Goal: Task Accomplishment & Management: Manage account settings

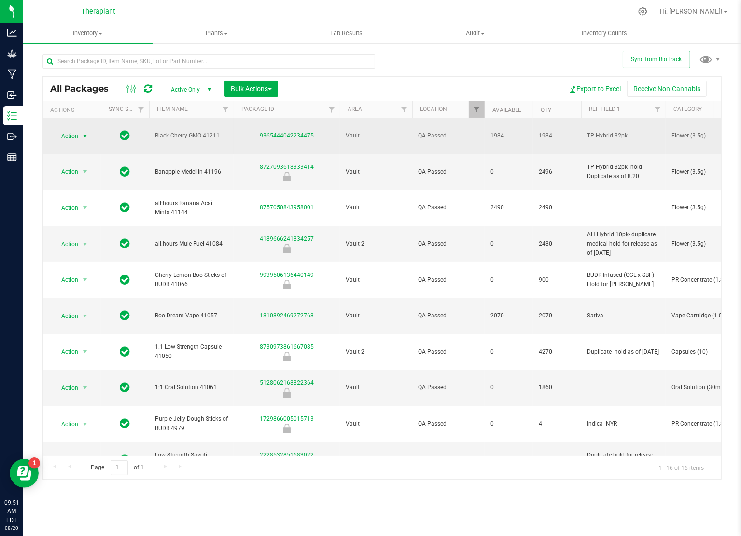
click at [71, 133] on span "Action" at bounding box center [66, 136] width 26 height 14
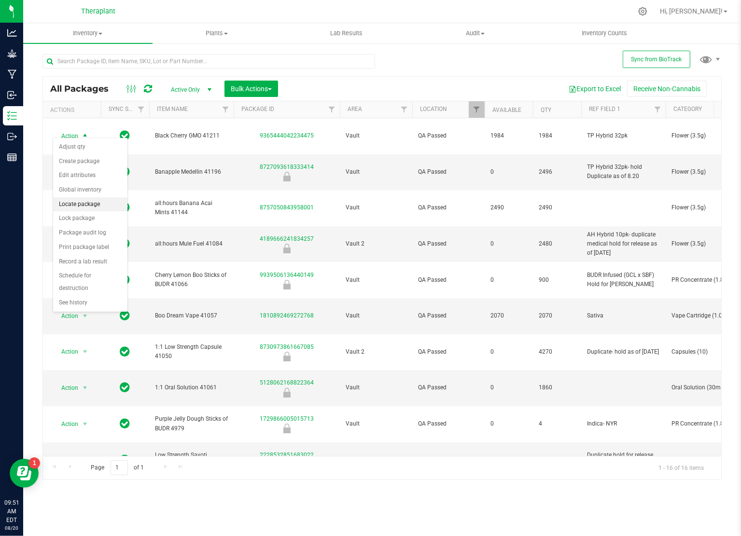
click at [81, 204] on li "Locate package" at bounding box center [90, 204] width 74 height 14
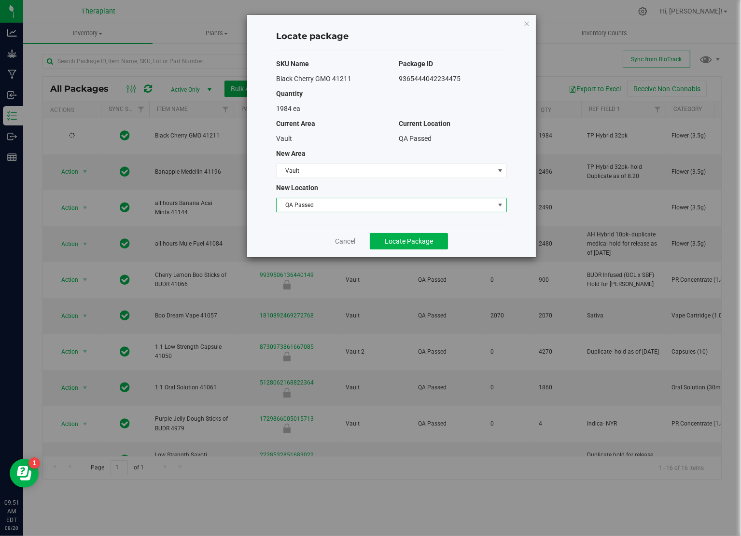
click at [316, 200] on span "QA Passed" at bounding box center [385, 205] width 218 height 14
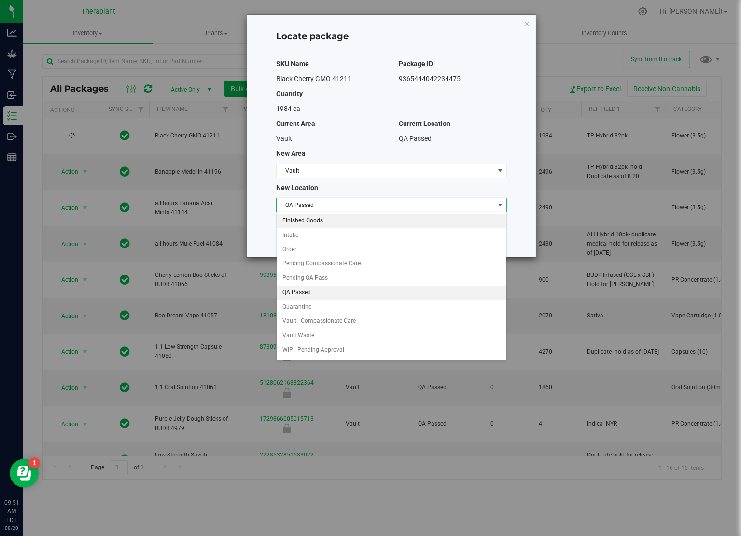
click at [306, 222] on li "Finished Goods" at bounding box center [391, 221] width 230 height 14
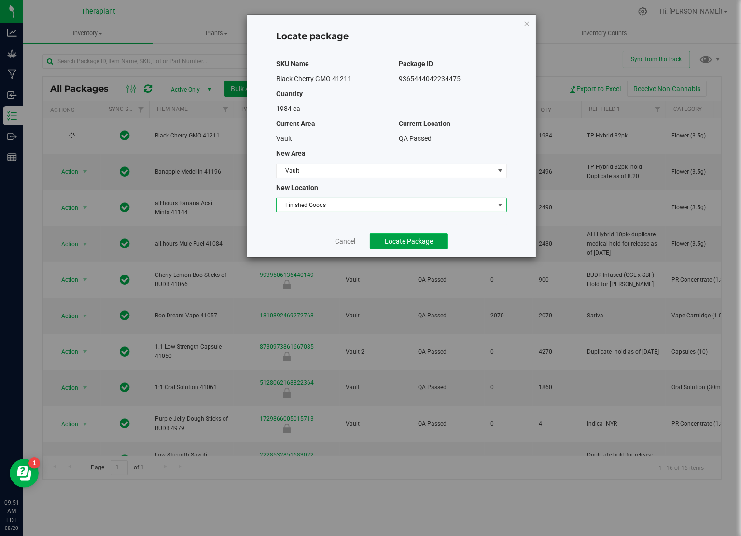
click at [385, 238] on span "Locate Package" at bounding box center [409, 241] width 48 height 8
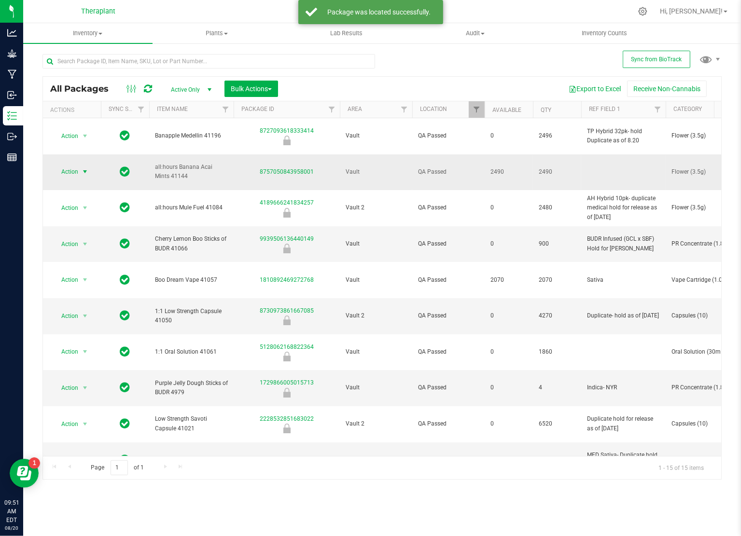
click at [72, 165] on span "Action" at bounding box center [66, 172] width 26 height 14
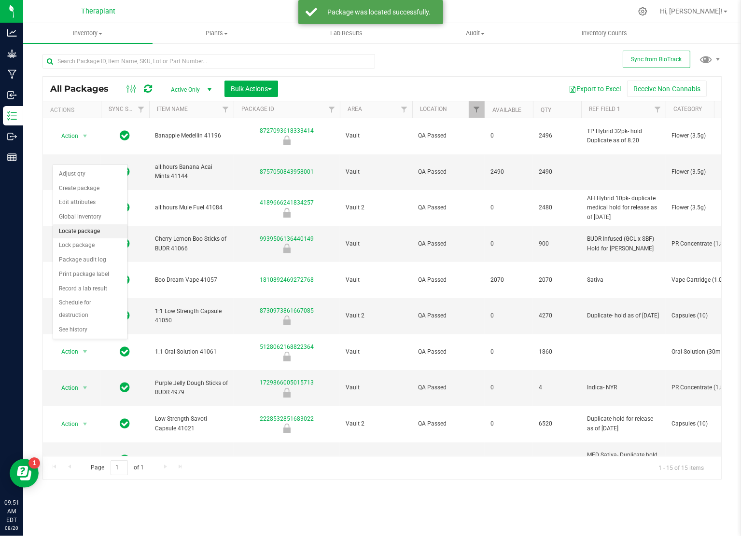
click at [87, 232] on li "Locate package" at bounding box center [90, 231] width 74 height 14
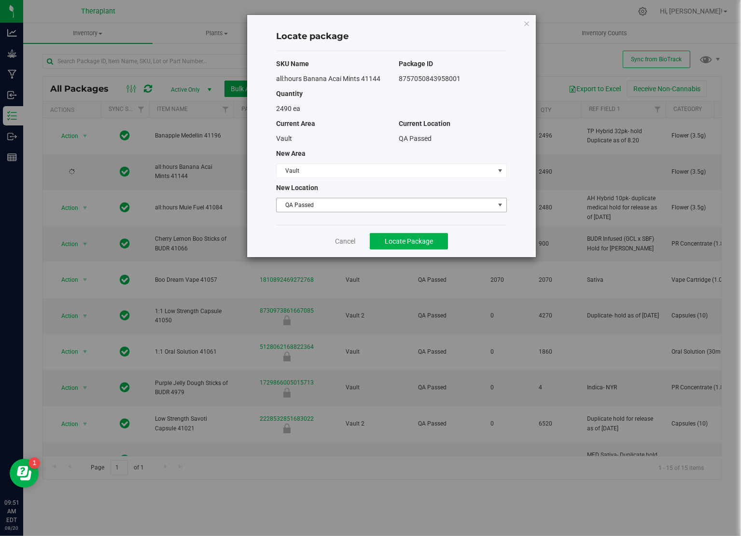
click at [303, 201] on span "QA Passed" at bounding box center [385, 205] width 218 height 14
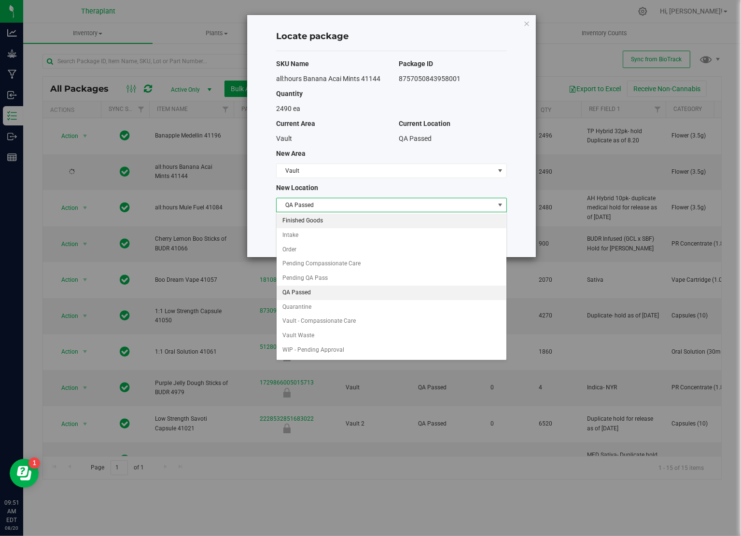
click at [301, 220] on li "Finished Goods" at bounding box center [391, 221] width 230 height 14
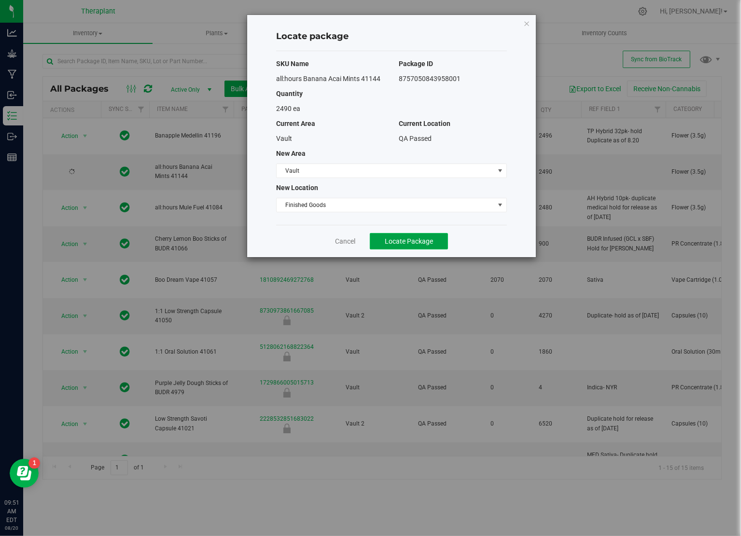
click at [385, 233] on button "Locate Package" at bounding box center [409, 241] width 78 height 16
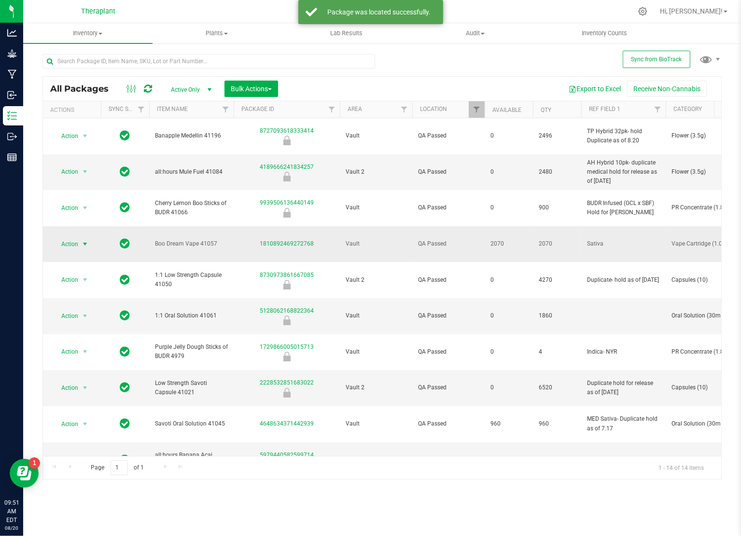
click at [68, 237] on span "Action" at bounding box center [66, 244] width 26 height 14
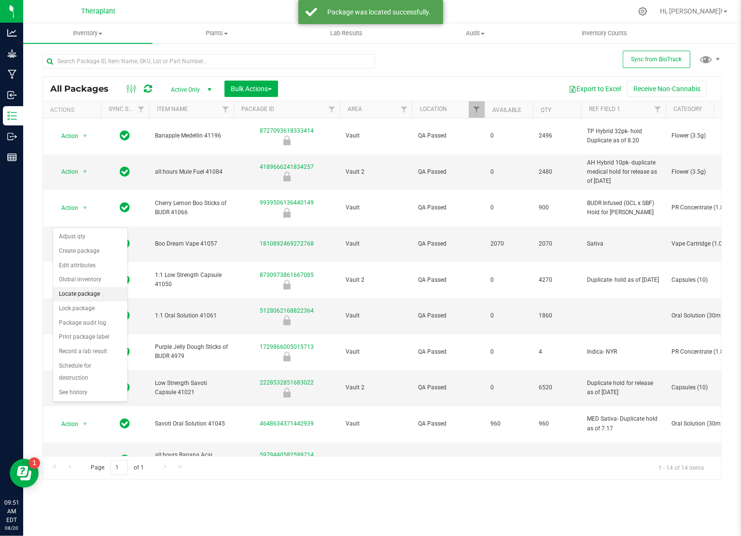
click at [95, 291] on li "Locate package" at bounding box center [90, 294] width 74 height 14
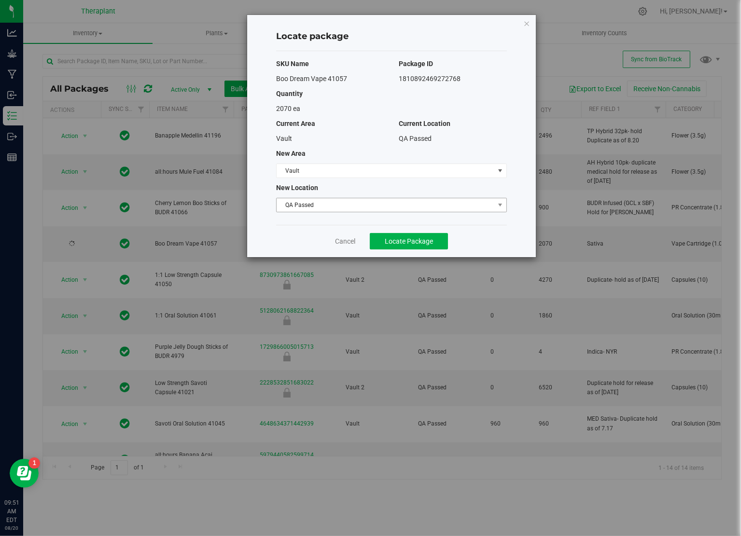
click at [321, 205] on span "QA Passed" at bounding box center [385, 205] width 218 height 14
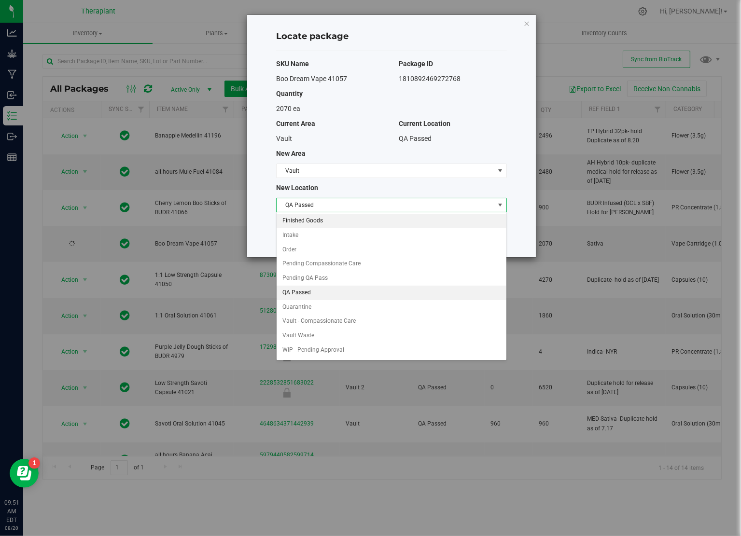
click at [307, 221] on li "Finished Goods" at bounding box center [391, 221] width 230 height 14
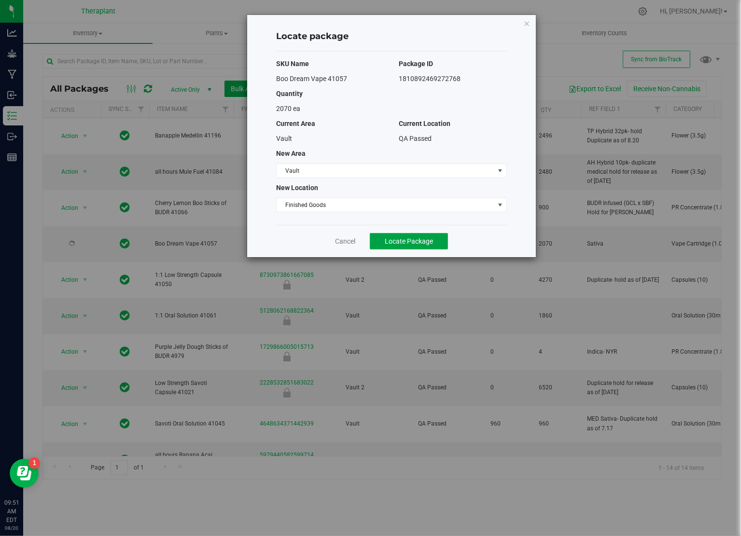
click at [386, 237] on span "Locate Package" at bounding box center [409, 241] width 48 height 8
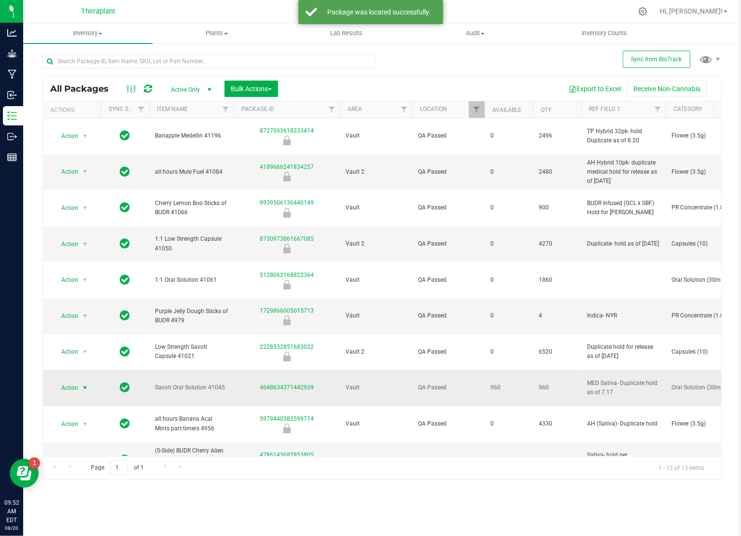
click at [86, 384] on span "select" at bounding box center [85, 388] width 8 height 8
click at [93, 402] on li "Locate package" at bounding box center [90, 402] width 74 height 14
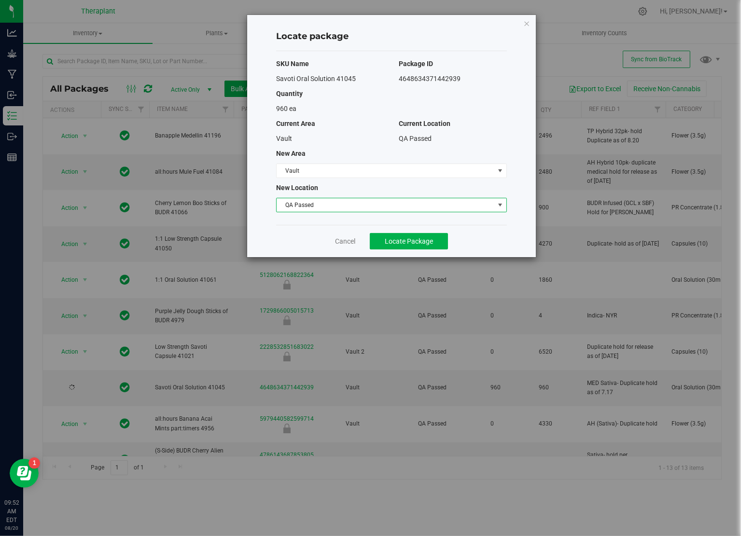
click at [325, 206] on span "QA Passed" at bounding box center [385, 205] width 218 height 14
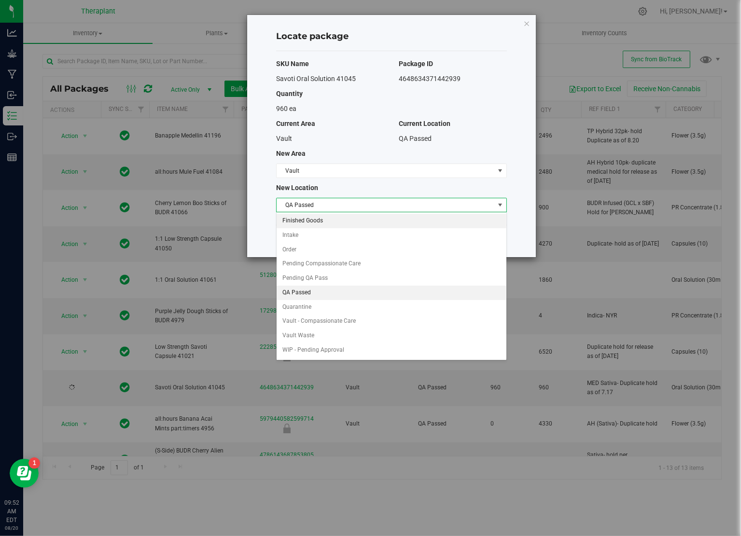
click at [303, 221] on li "Finished Goods" at bounding box center [391, 221] width 230 height 14
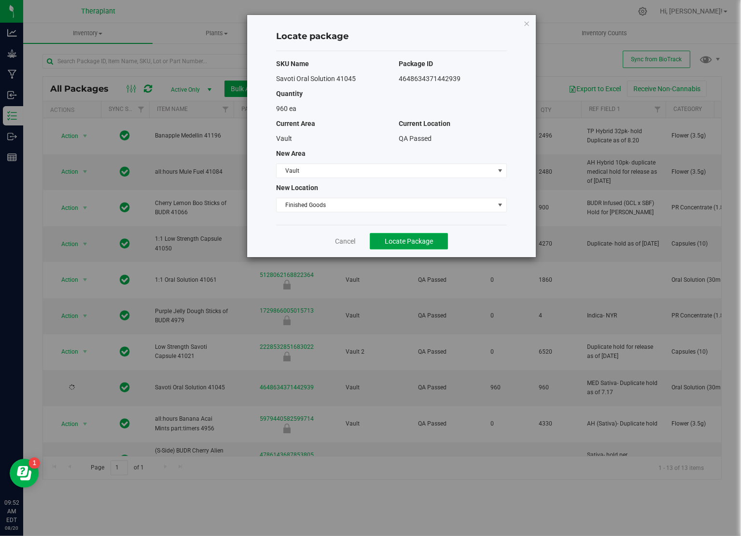
click at [390, 235] on button "Locate Package" at bounding box center [409, 241] width 78 height 16
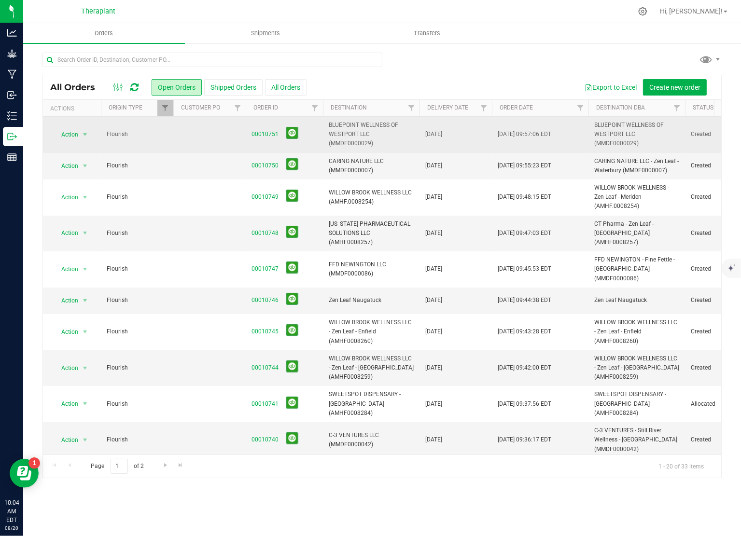
scroll to position [0, 136]
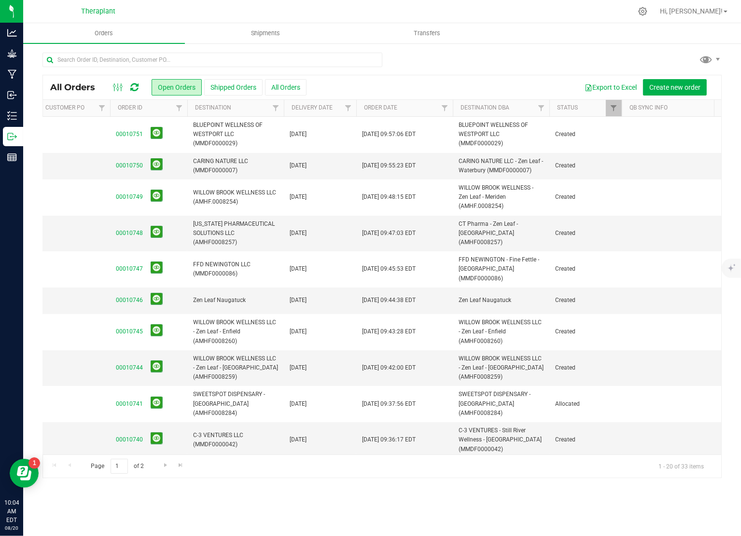
click at [141, 87] on div at bounding box center [126, 88] width 32 height 12
click at [129, 86] on div at bounding box center [126, 88] width 32 height 12
click at [133, 86] on icon at bounding box center [134, 88] width 8 height 10
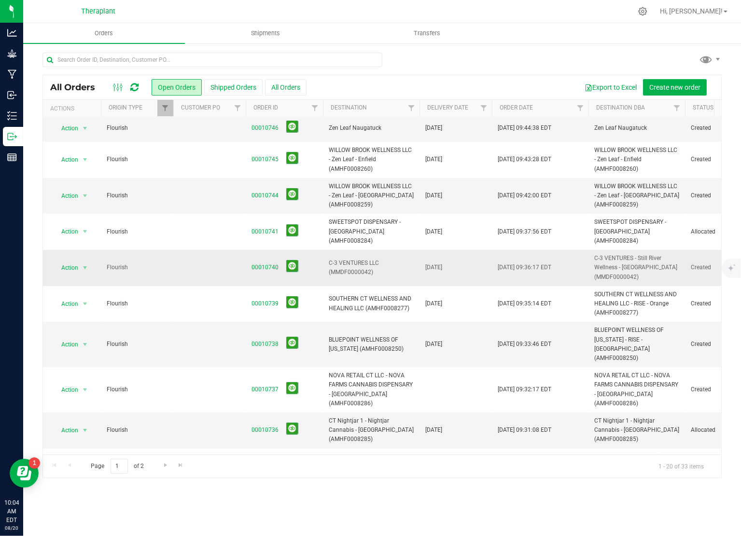
scroll to position [0, 0]
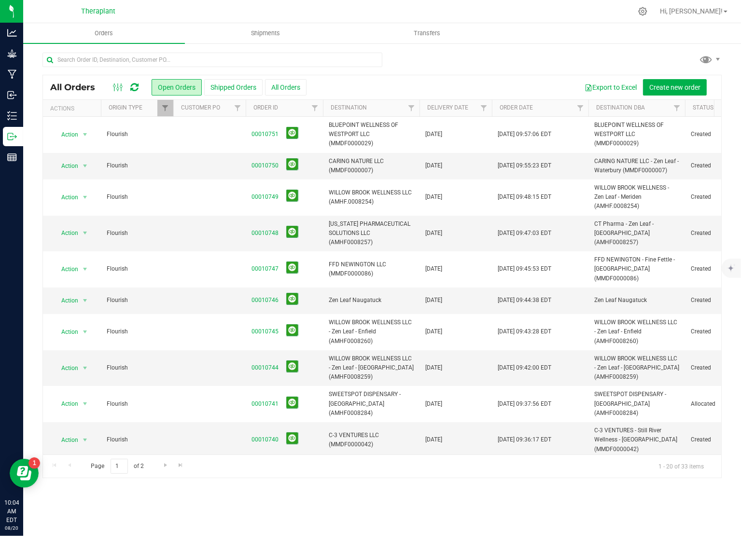
click at [130, 86] on icon at bounding box center [134, 88] width 8 height 10
click at [166, 106] on span "Filter" at bounding box center [165, 108] width 8 height 8
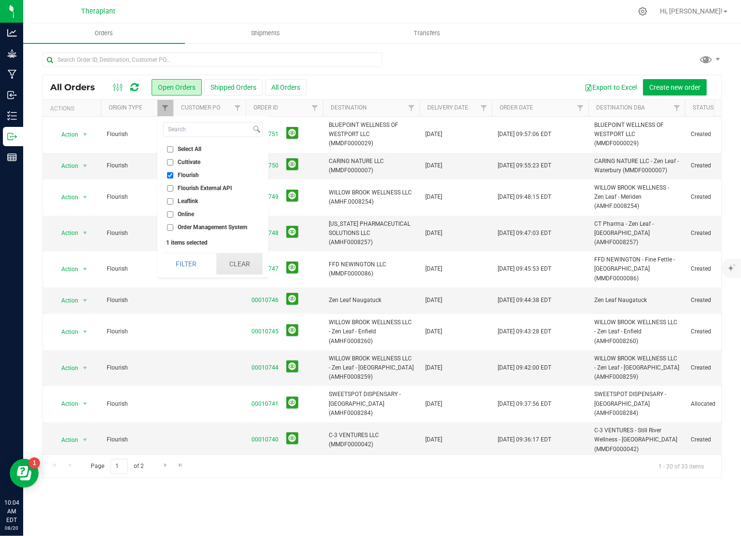
click at [238, 258] on button "Clear" at bounding box center [239, 263] width 46 height 21
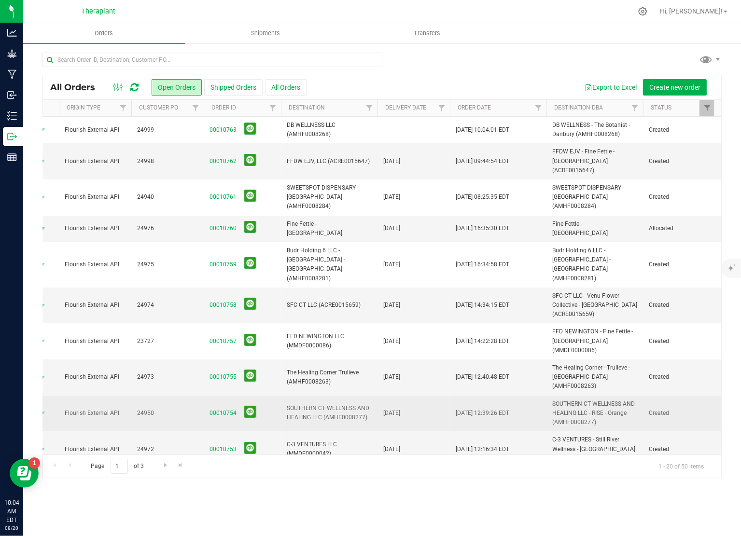
scroll to position [0, 41]
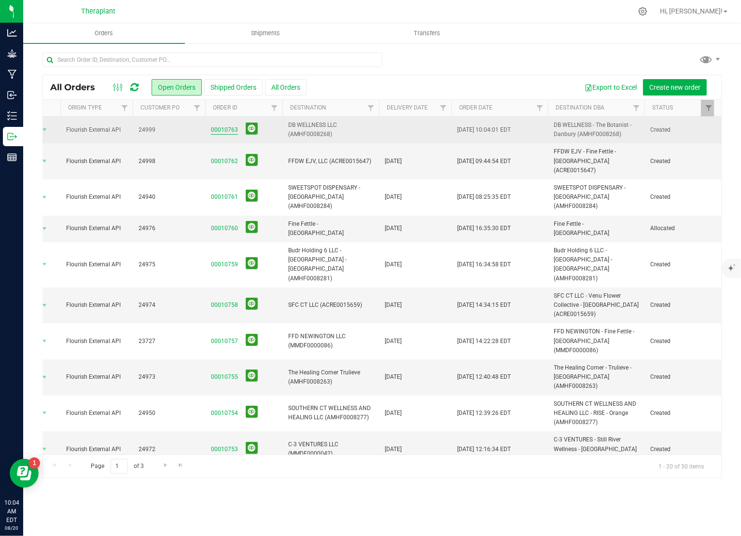
click at [221, 127] on link "00010763" at bounding box center [224, 129] width 27 height 9
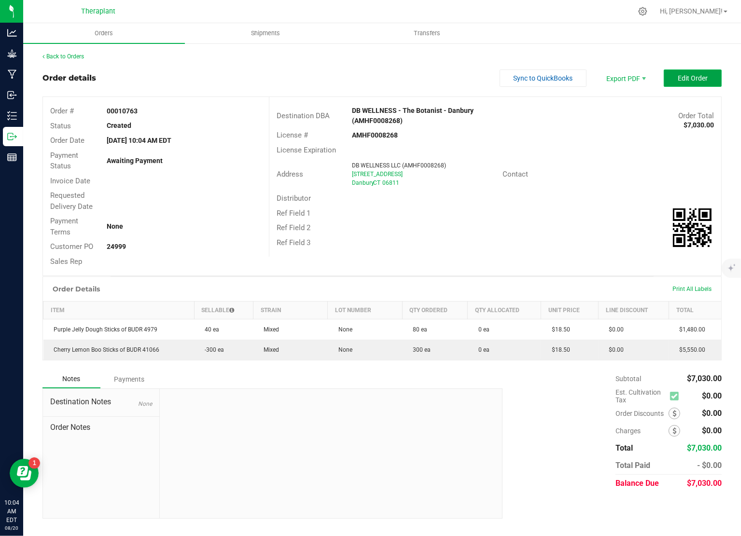
click at [695, 78] on span "Edit Order" at bounding box center [692, 78] width 30 height 8
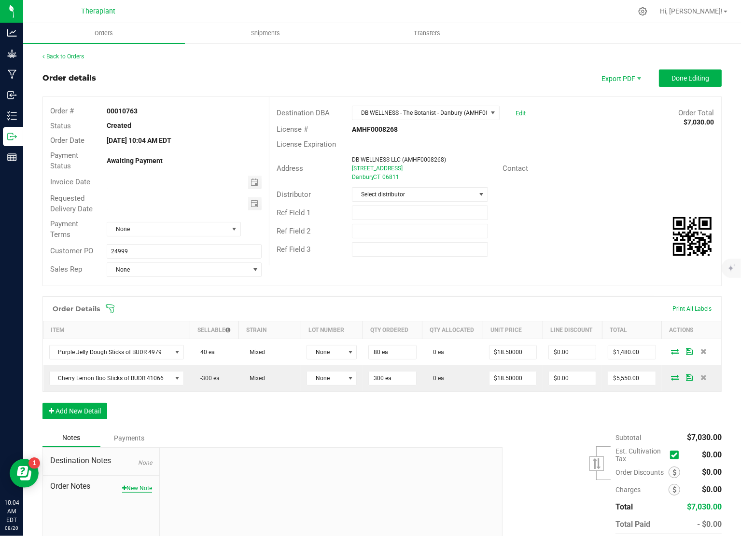
click at [143, 486] on button "New Note" at bounding box center [137, 488] width 30 height 9
click at [205, 485] on input "Note Title" at bounding box center [331, 487] width 328 height 14
click at [136, 486] on span "Order Notes" at bounding box center [101, 487] width 102 height 12
click at [686, 71] on button "Done Editing" at bounding box center [690, 77] width 63 height 17
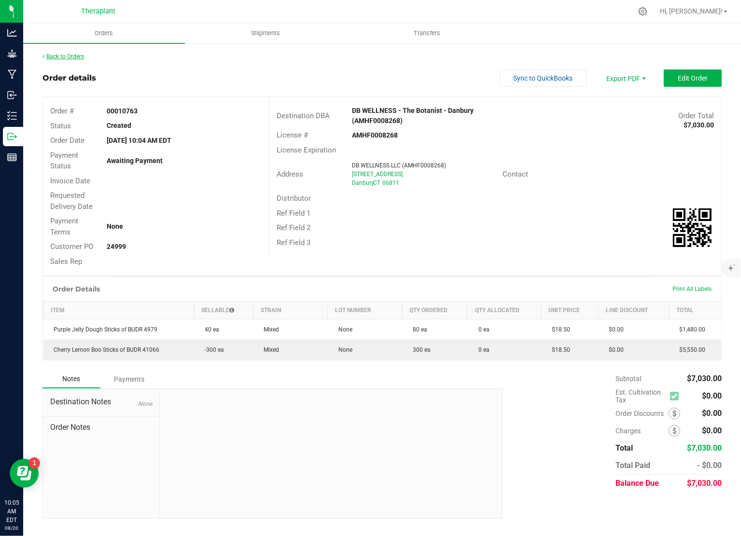
click at [80, 55] on link "Back to Orders" at bounding box center [62, 56] width 41 height 7
